Goal: Find specific page/section

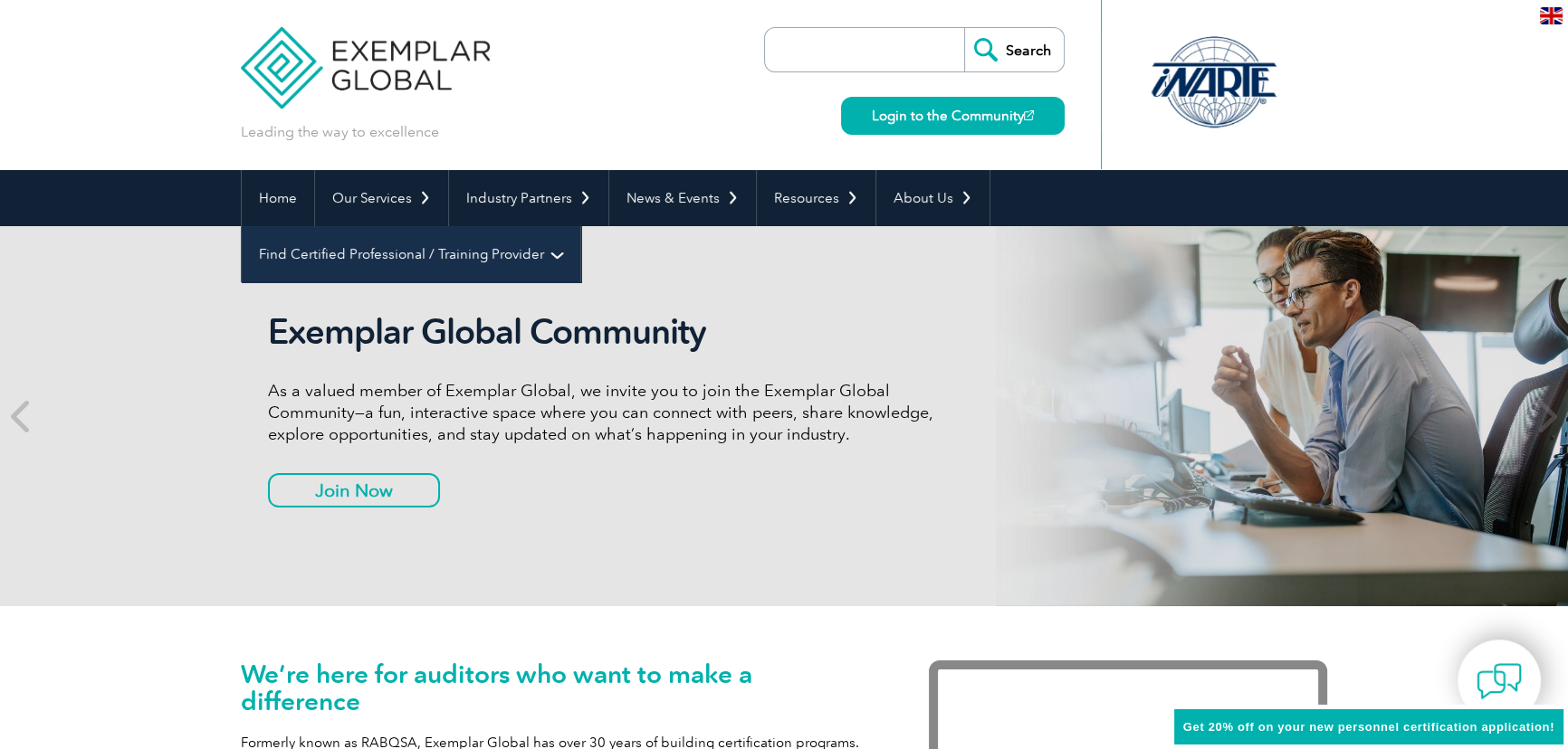
click at [581, 226] on link "Find Certified Professional / Training Provider" at bounding box center [411, 255] width 339 height 57
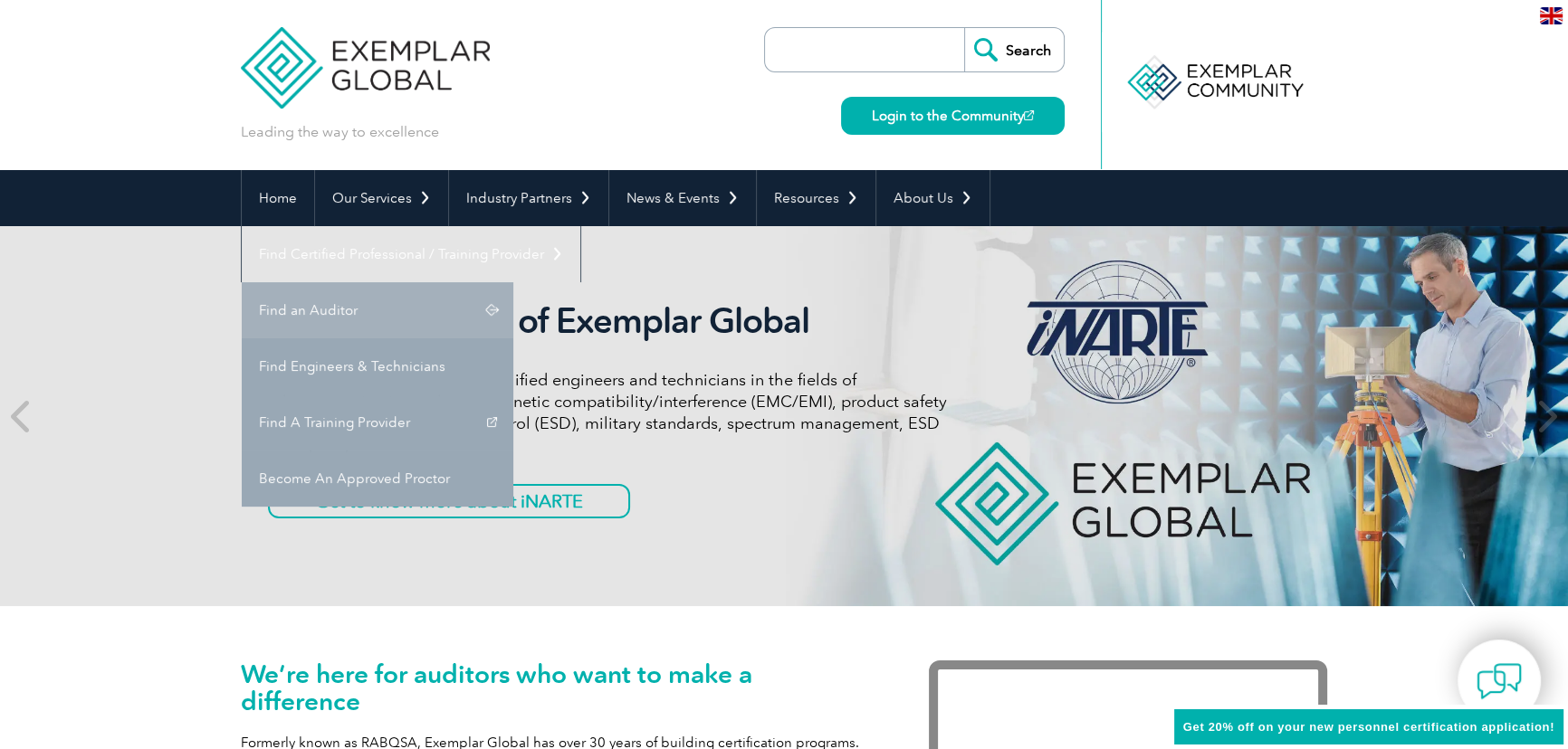
click at [513, 283] on link "Find an Auditor" at bounding box center [378, 311] width 271 height 57
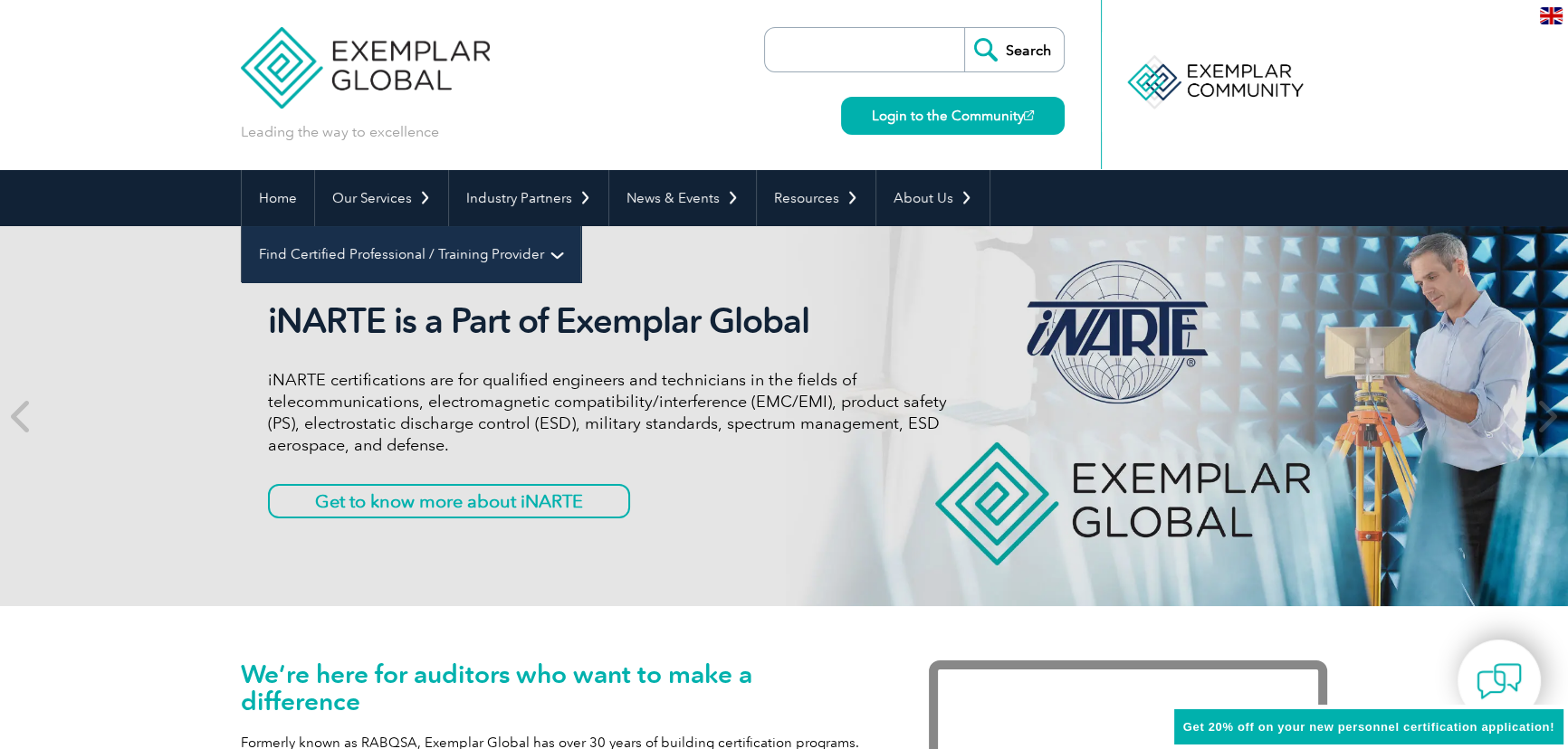
click at [581, 226] on link "Find Certified Professional / Training Provider" at bounding box center [411, 255] width 339 height 57
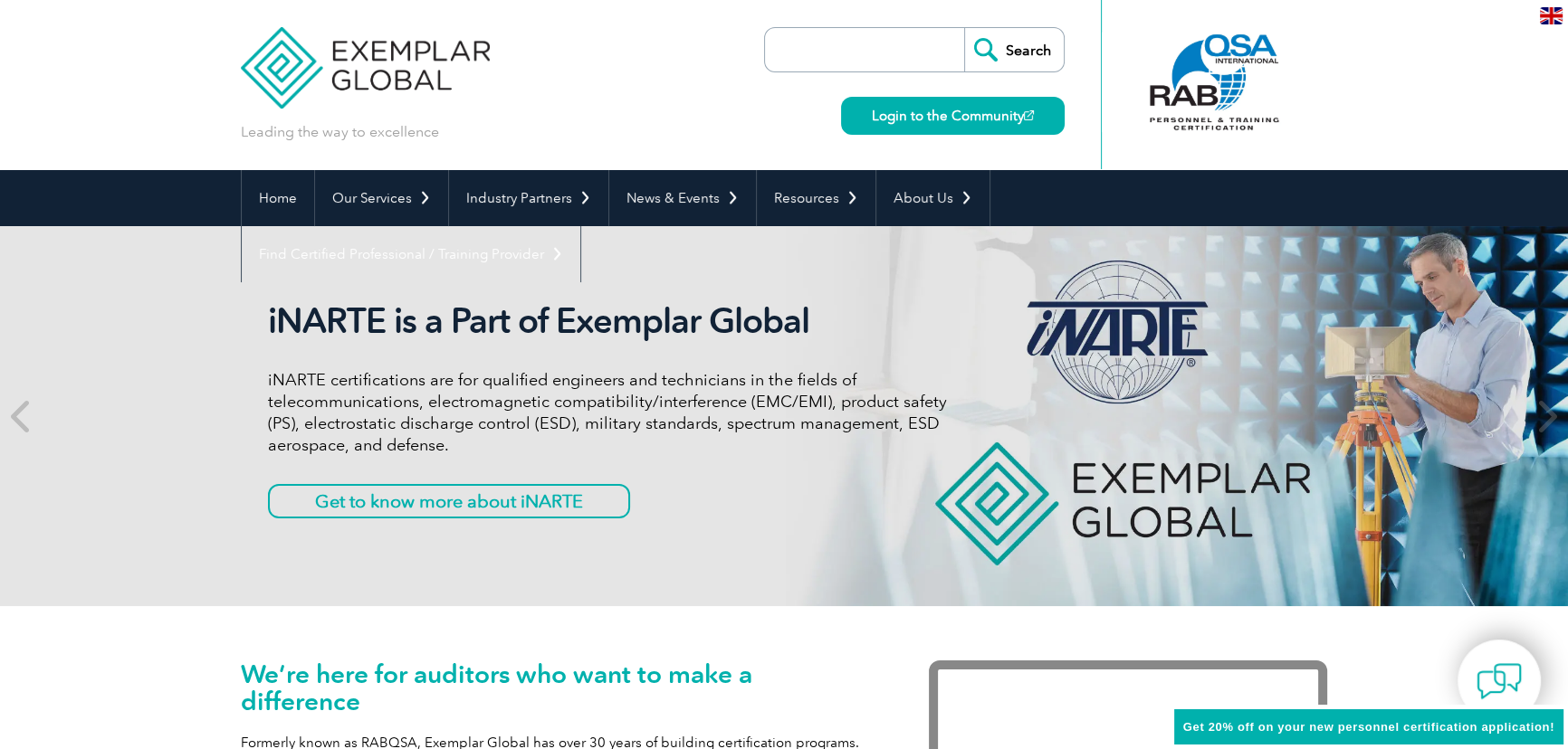
click at [0, 0] on link "Find an Auditor" at bounding box center [0, 0] width 0 height 0
